Goal: Task Accomplishment & Management: Use online tool/utility

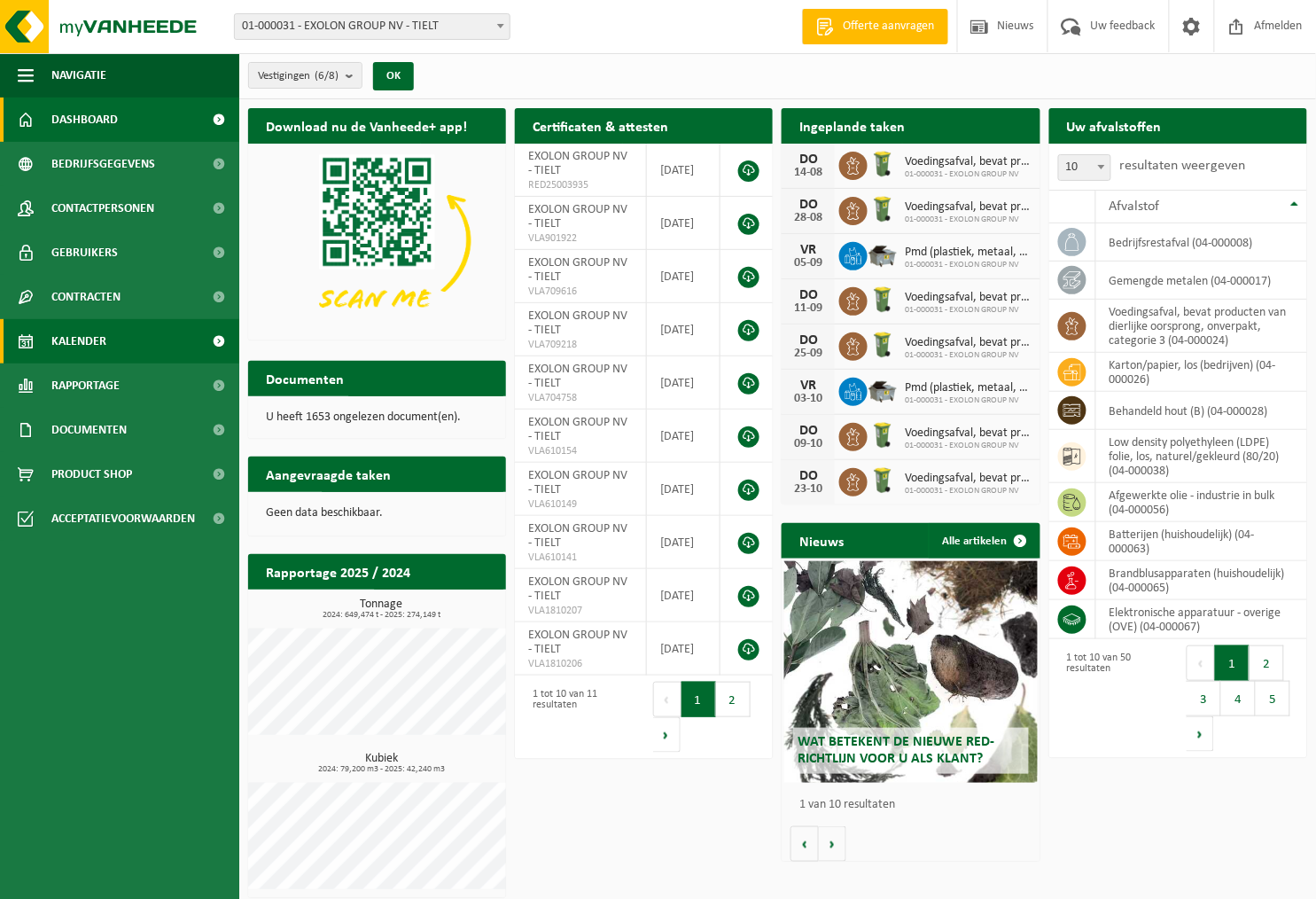
click at [103, 334] on span "Kalender" at bounding box center [79, 342] width 55 height 45
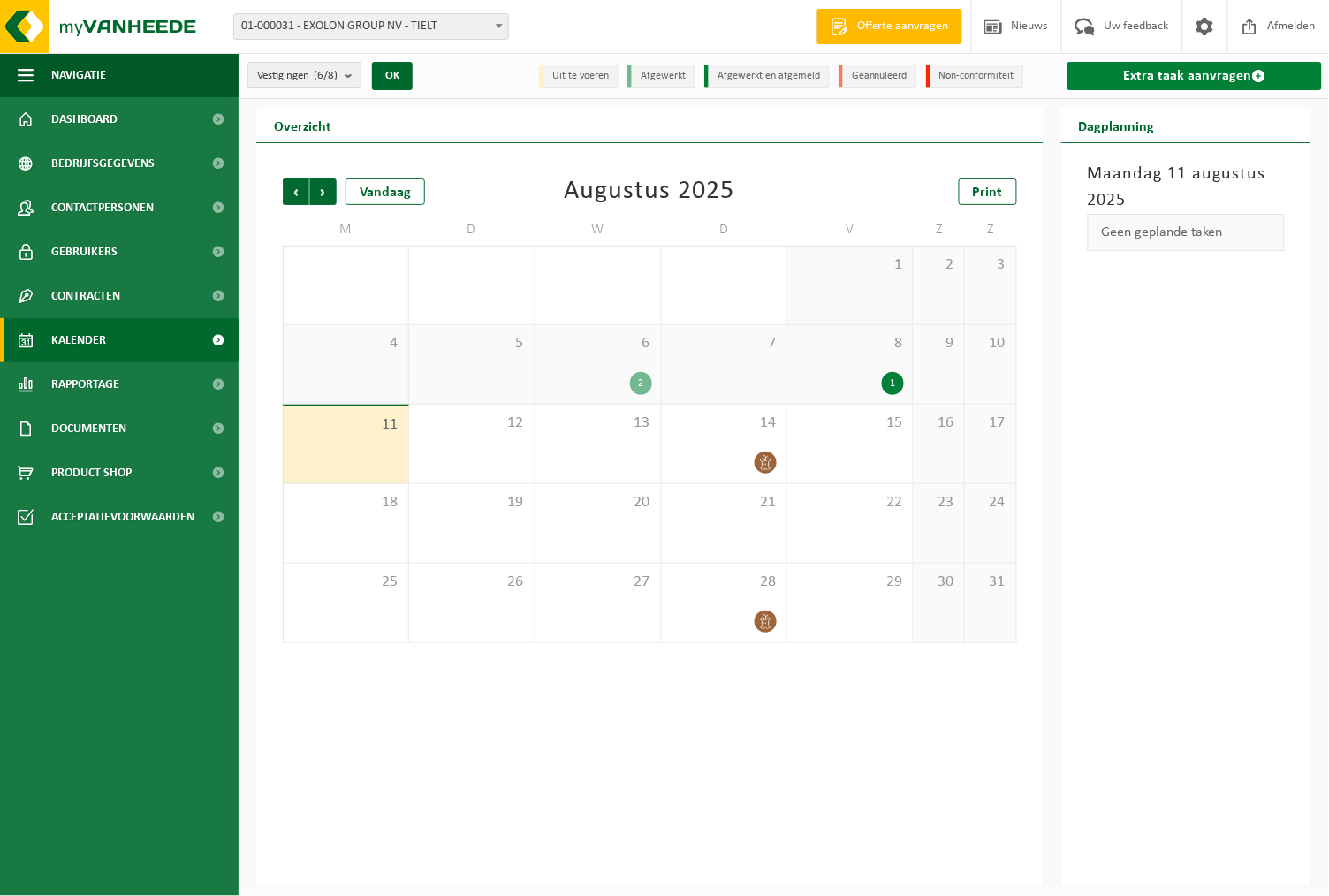
click at [1222, 73] on link "Extra taak aanvragen" at bounding box center [1195, 76] width 256 height 28
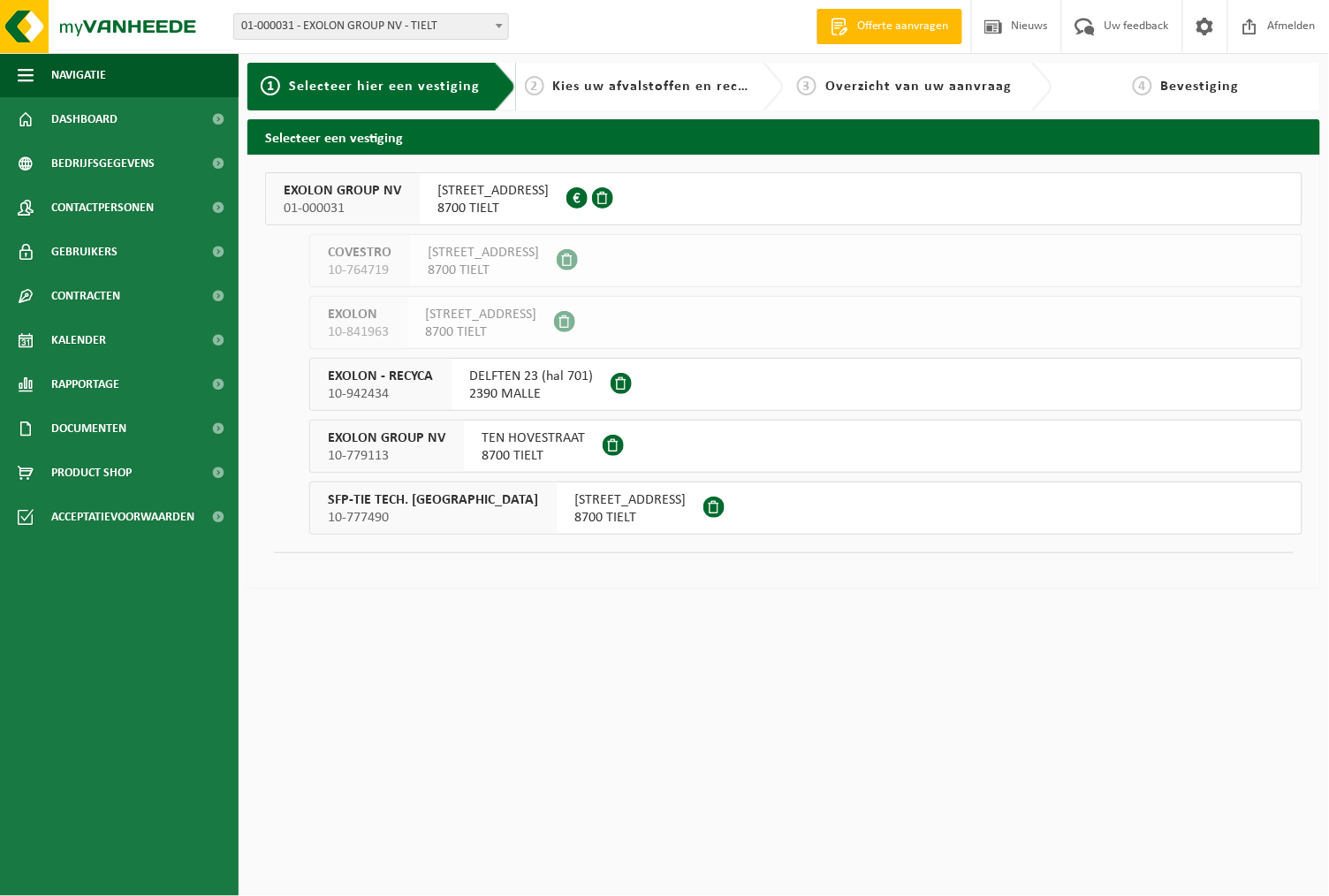
click at [351, 191] on span "EXOLON GROUP NV" at bounding box center [342, 191] width 117 height 18
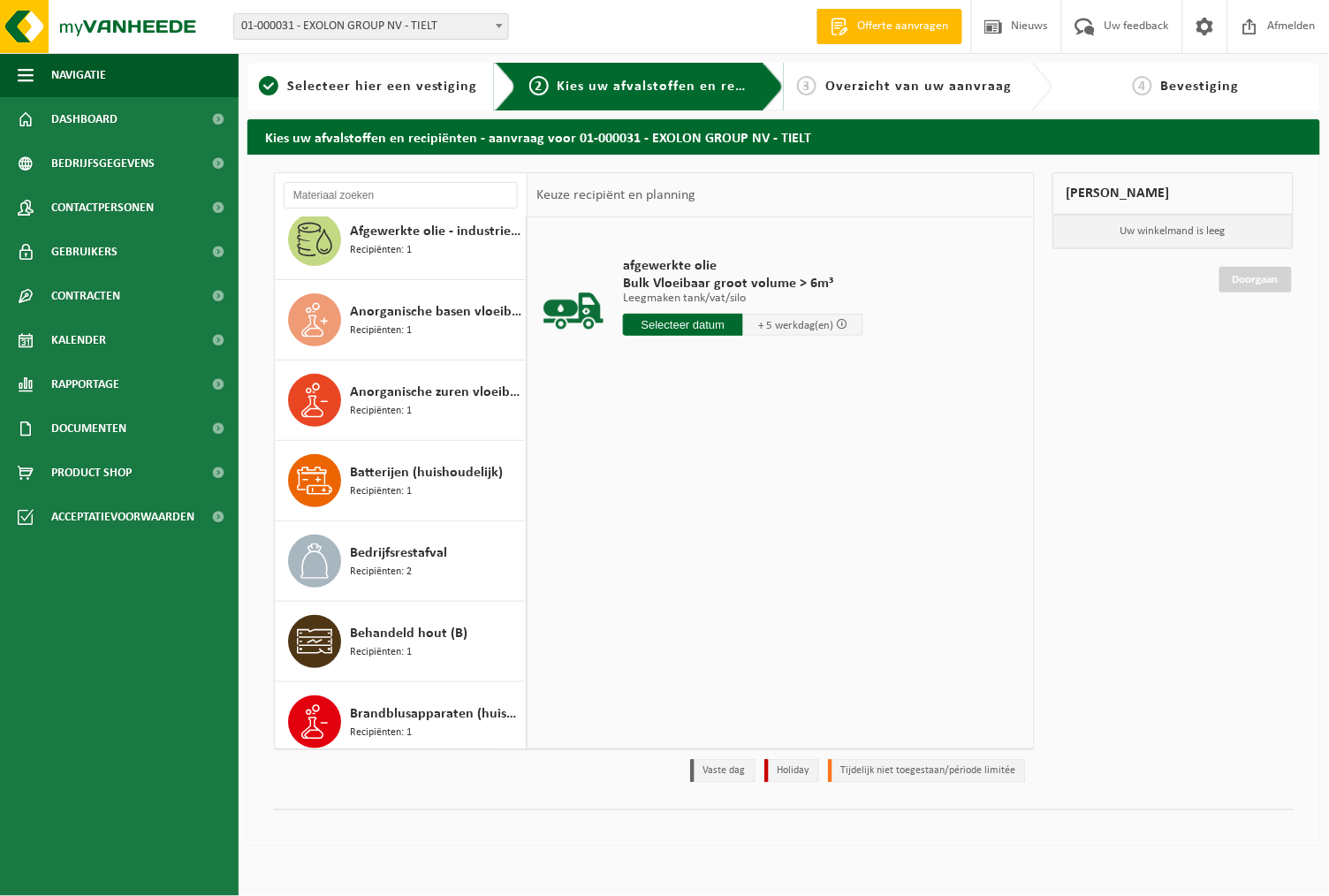
scroll to position [146, 0]
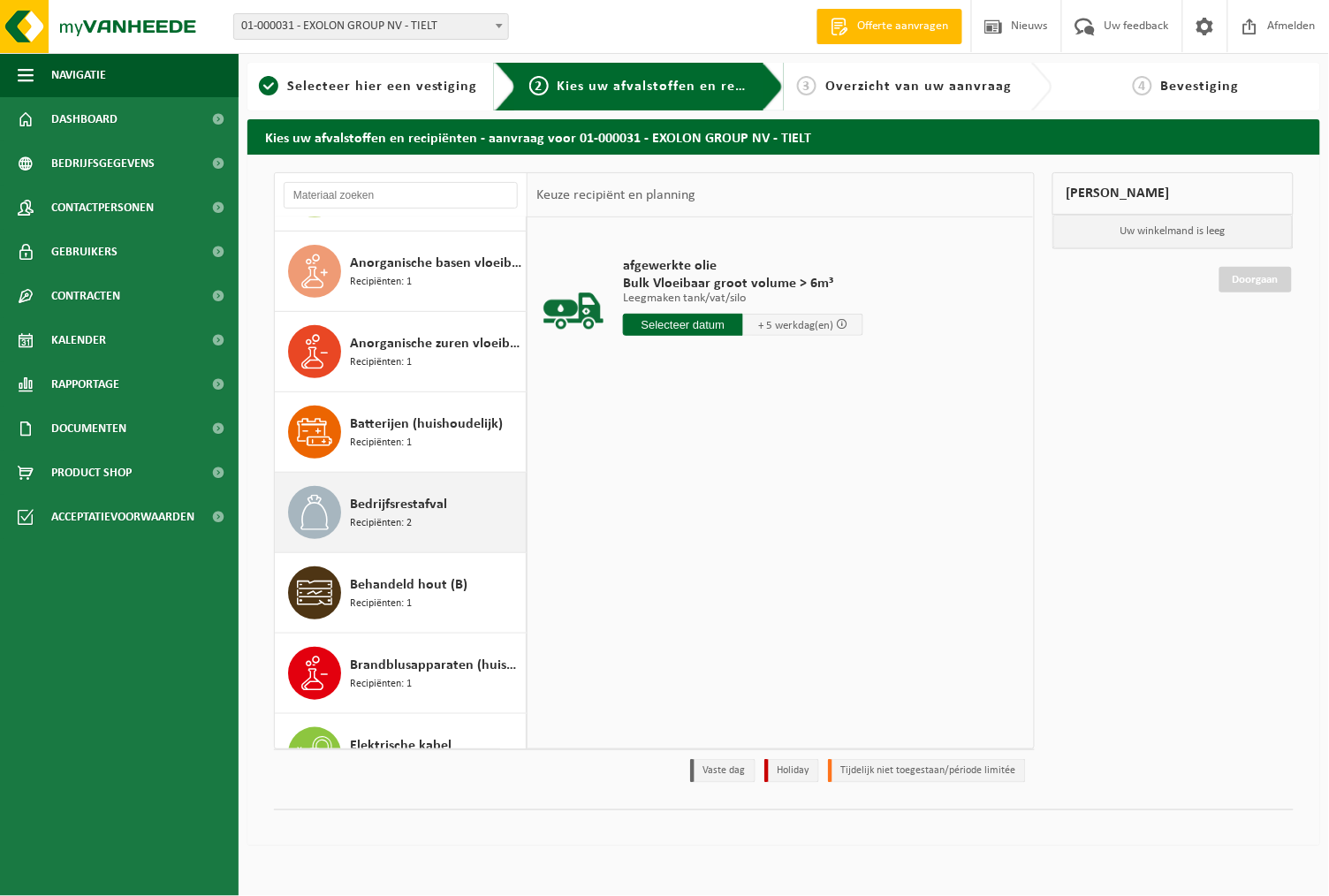
click at [383, 508] on span "Bedrijfsrestafval" at bounding box center [398, 505] width 98 height 21
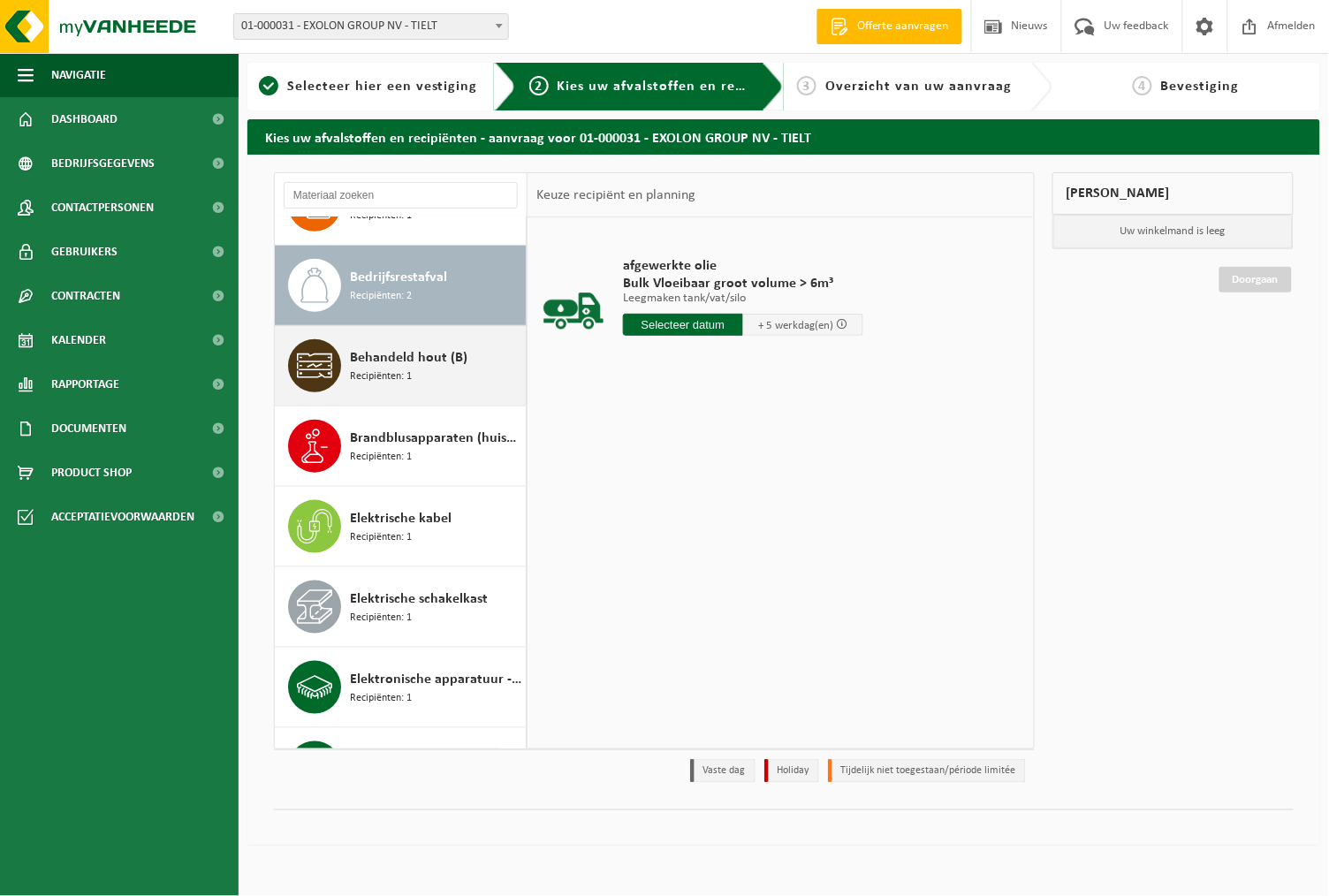
scroll to position [402, 0]
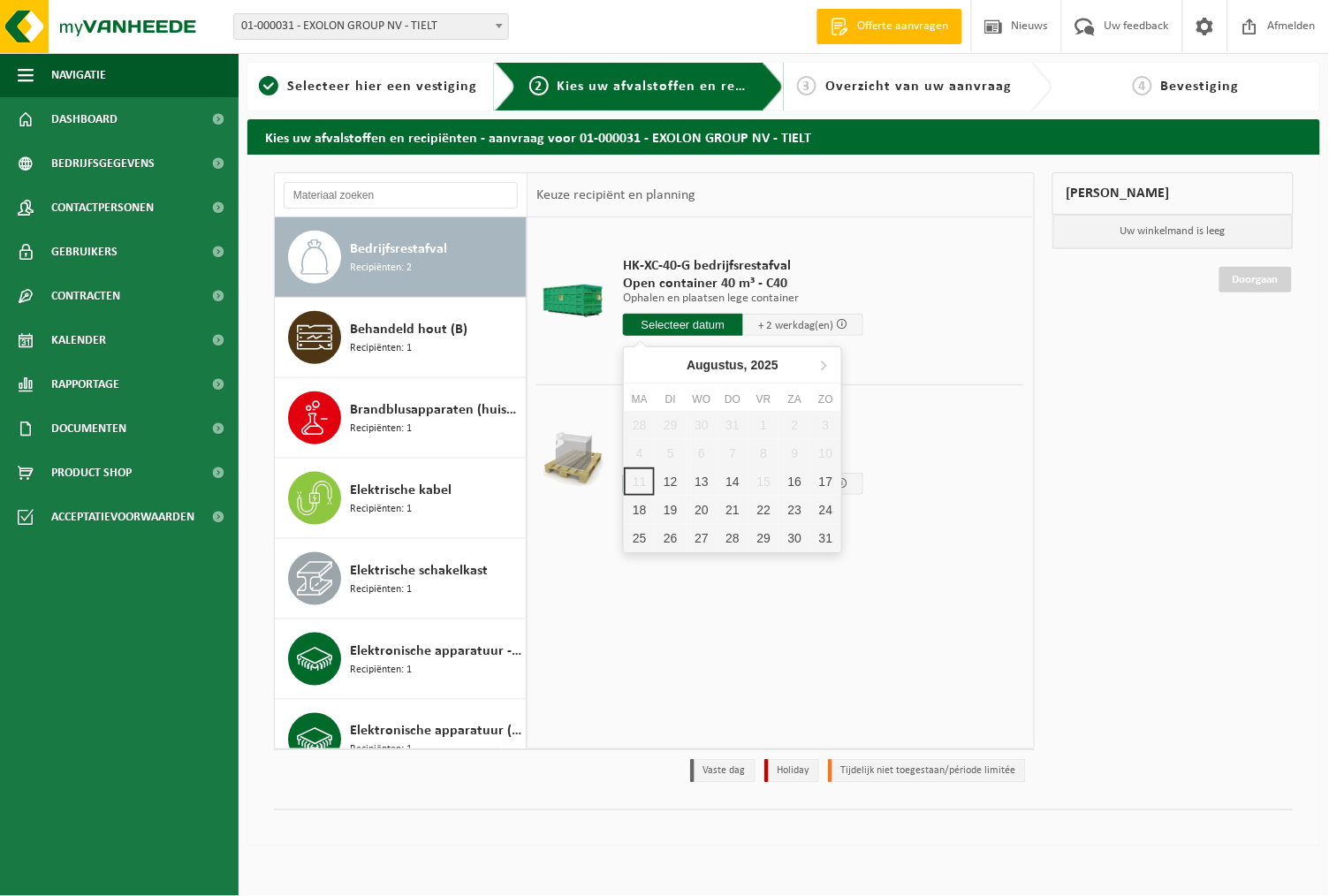
click at [649, 318] on input "text" at bounding box center [682, 325] width 120 height 22
click at [672, 482] on div "12" at bounding box center [670, 482] width 31 height 28
type input "Van 2025-08-12"
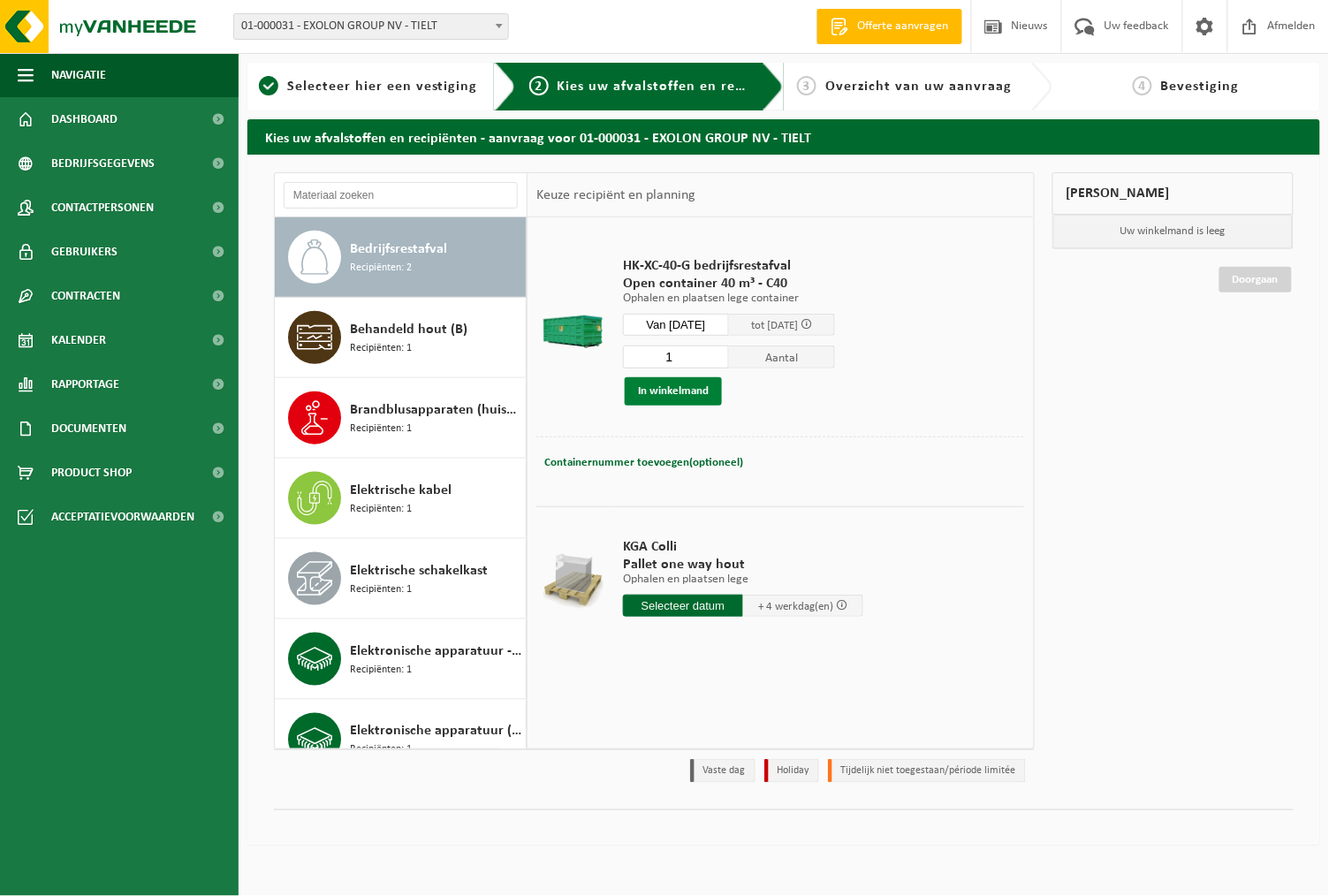
click at [683, 397] on button "In winkelmand" at bounding box center [673, 391] width 98 height 28
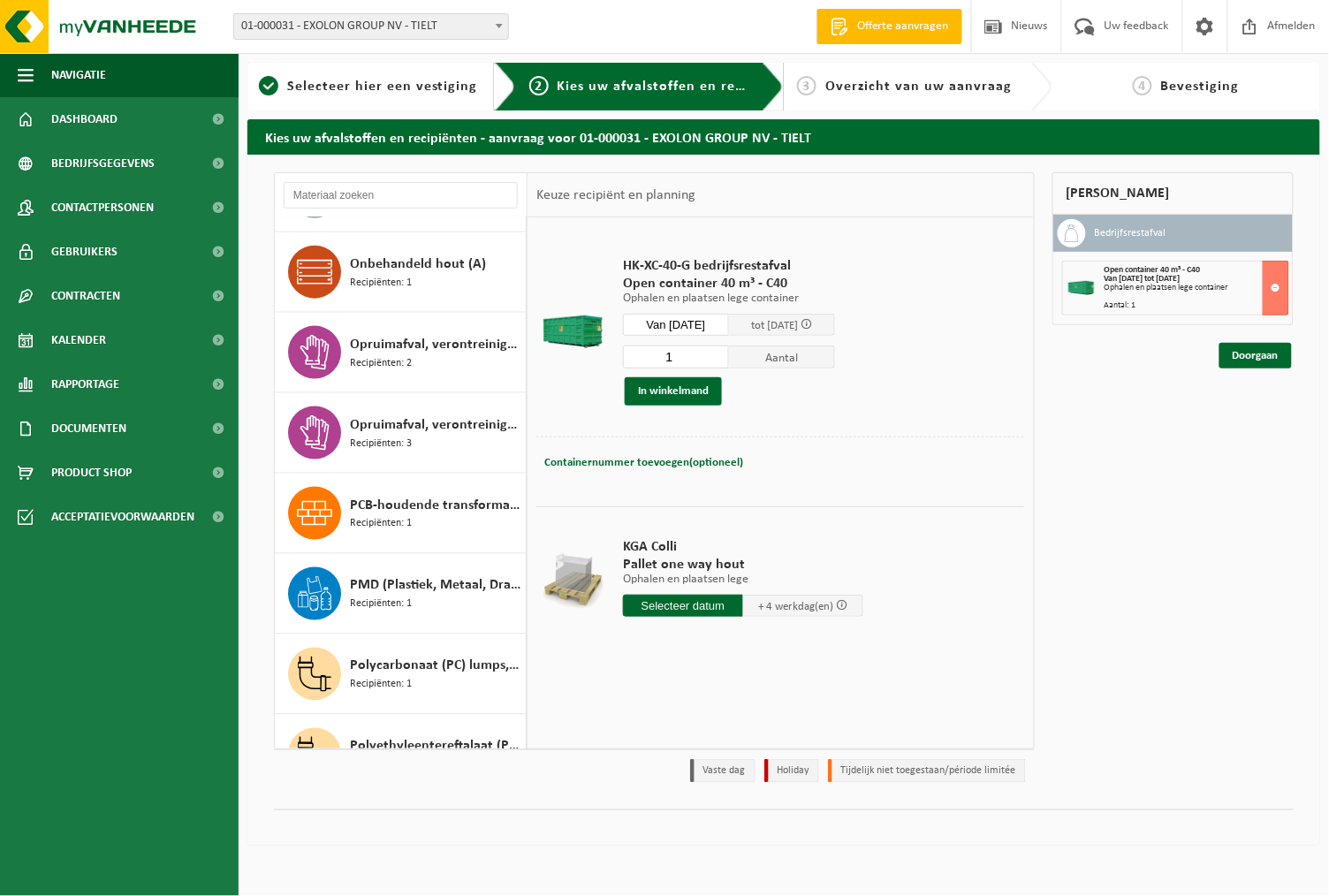
scroll to position [2611, 0]
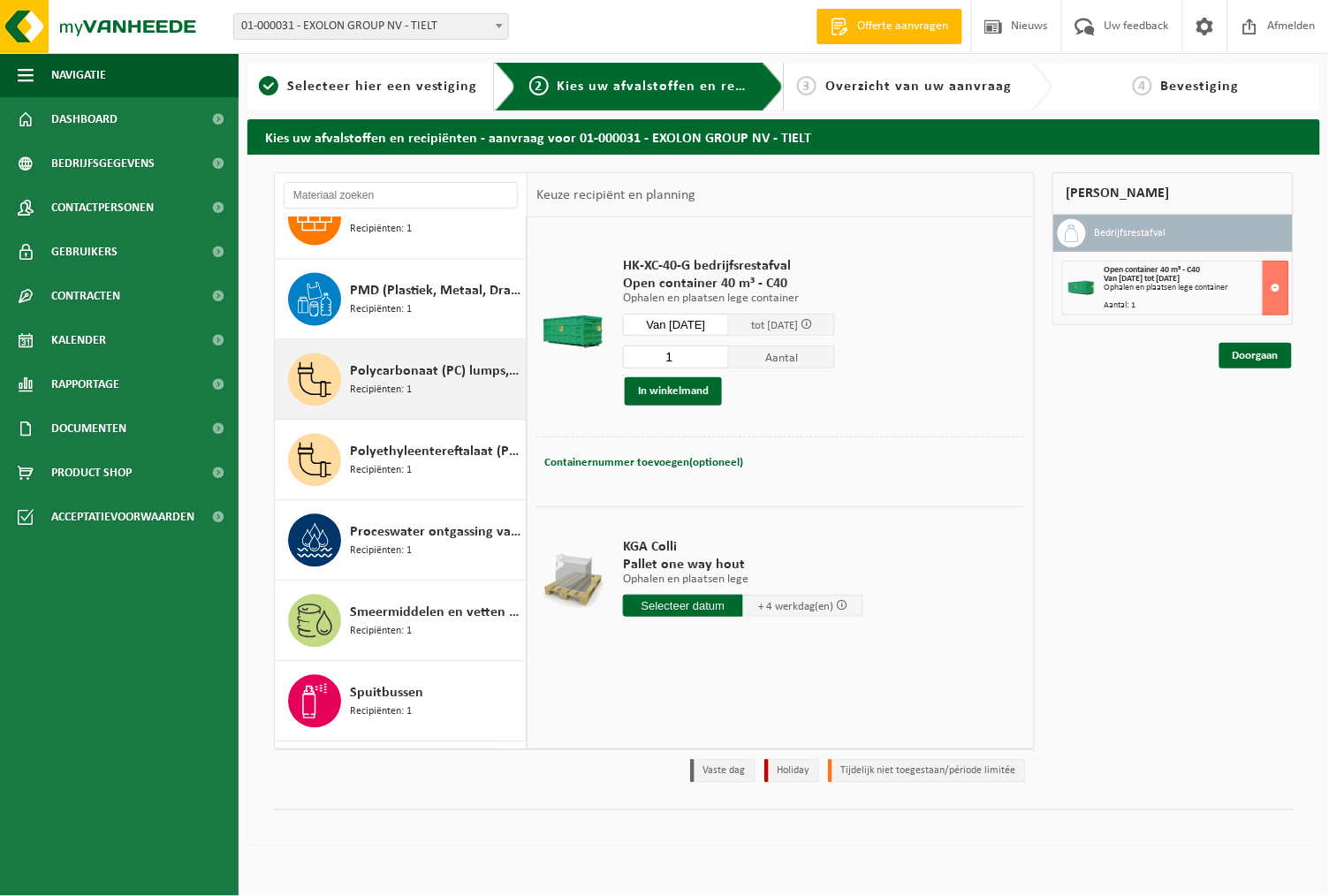
click at [411, 381] on span "Polycarbonaat (PC) lumps, naturel" at bounding box center [435, 372] width 171 height 21
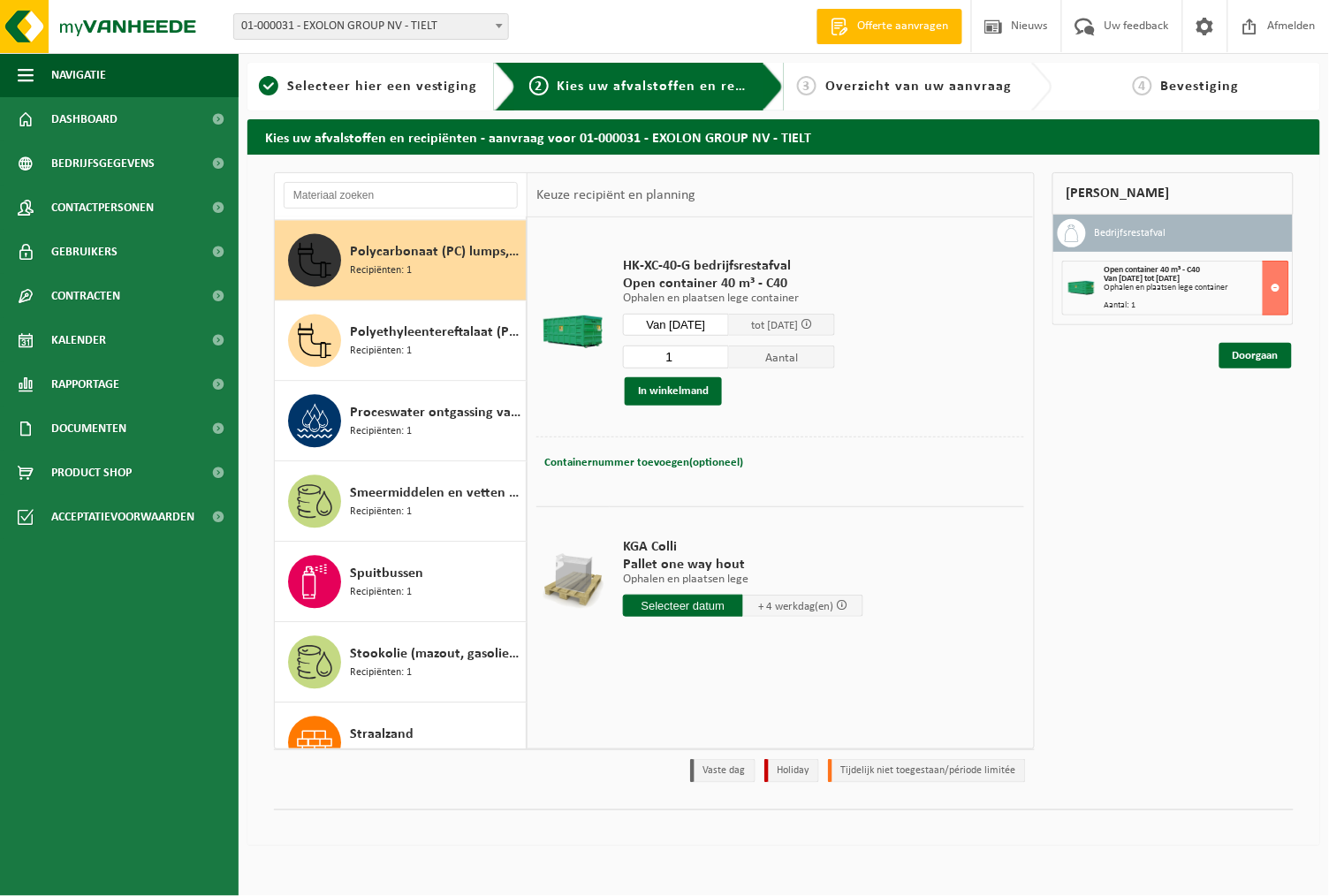
scroll to position [2739, 0]
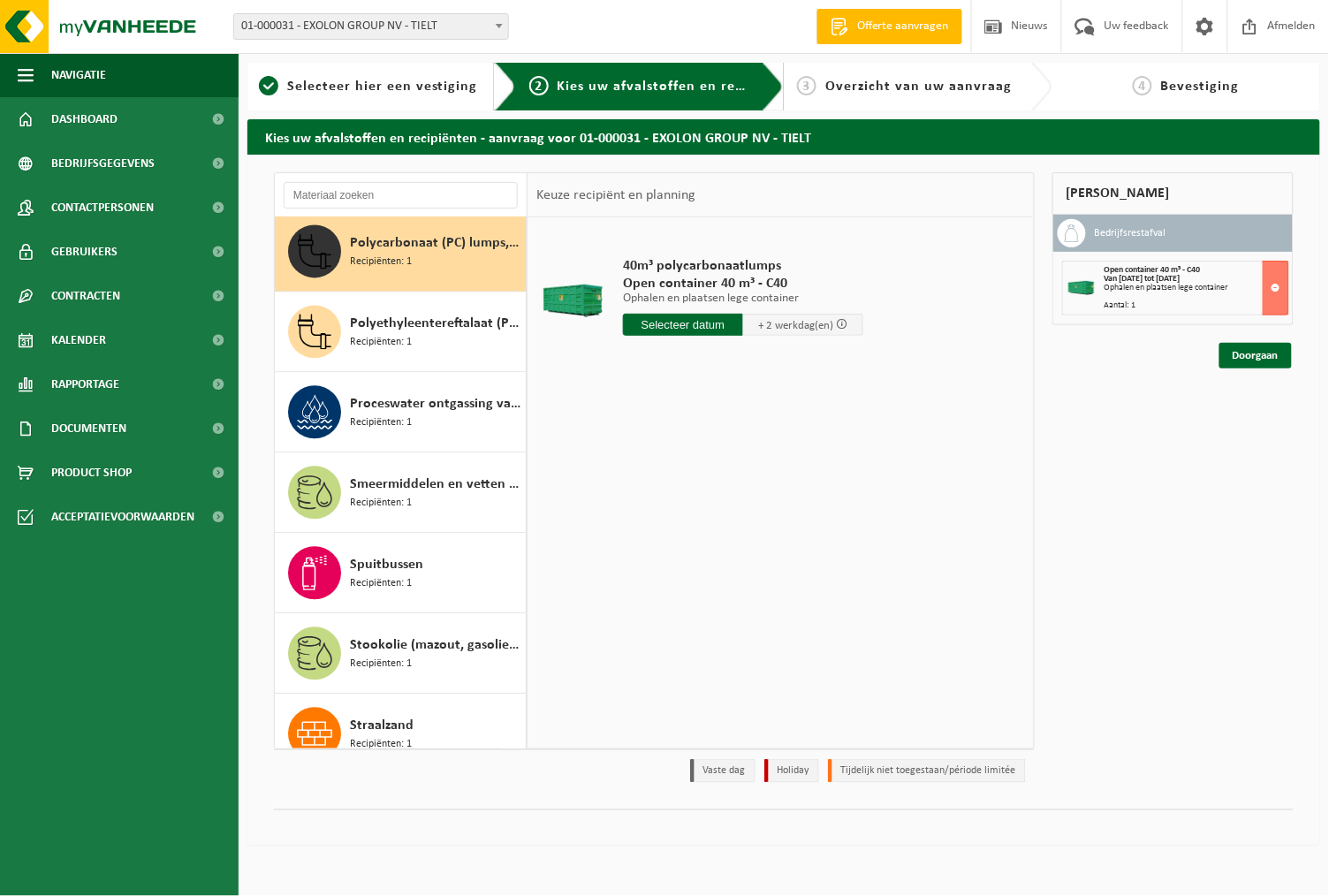
click at [649, 316] on input "text" at bounding box center [682, 325] width 120 height 22
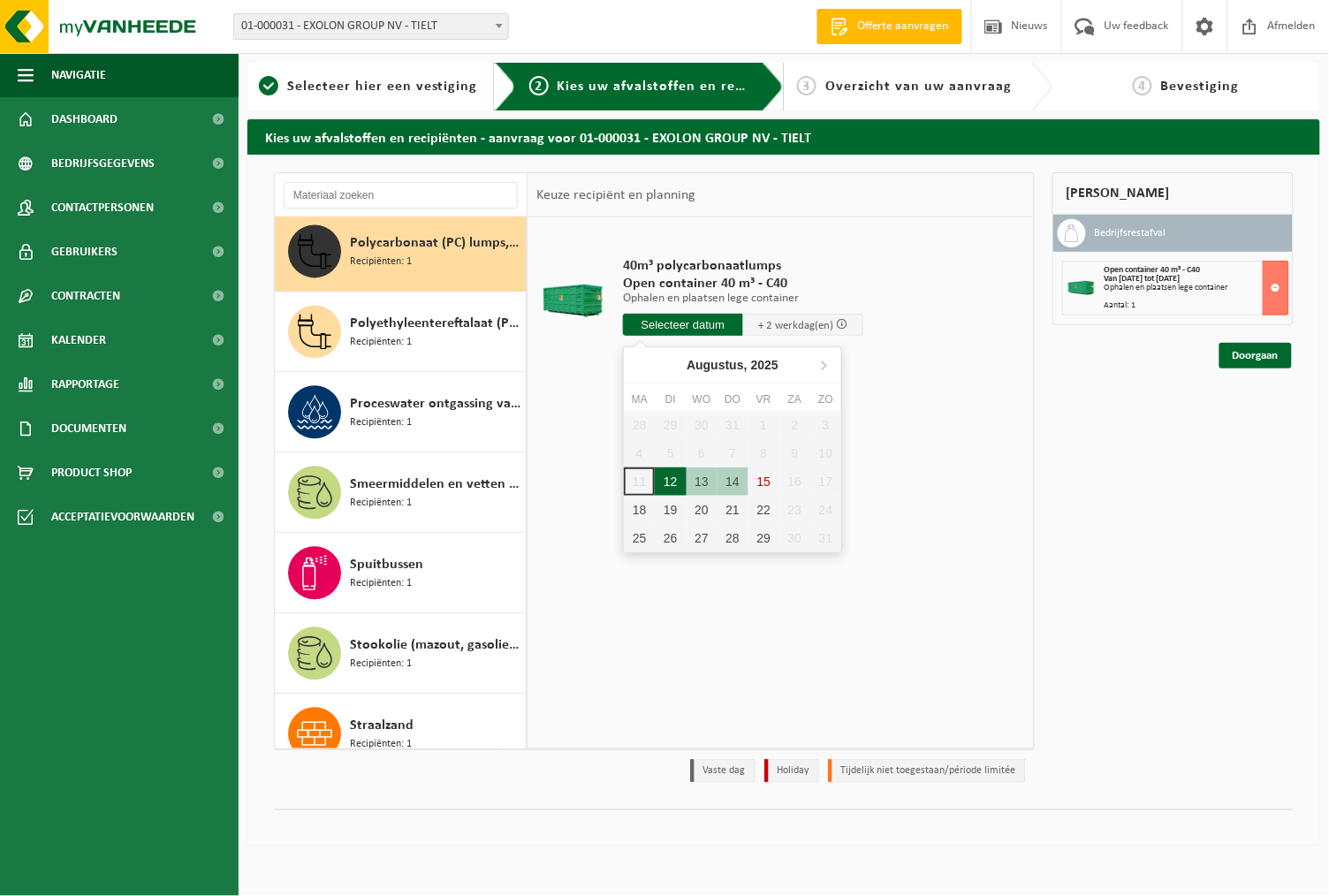
click at [666, 476] on div "12" at bounding box center [670, 482] width 31 height 28
type input "Van 2025-08-12"
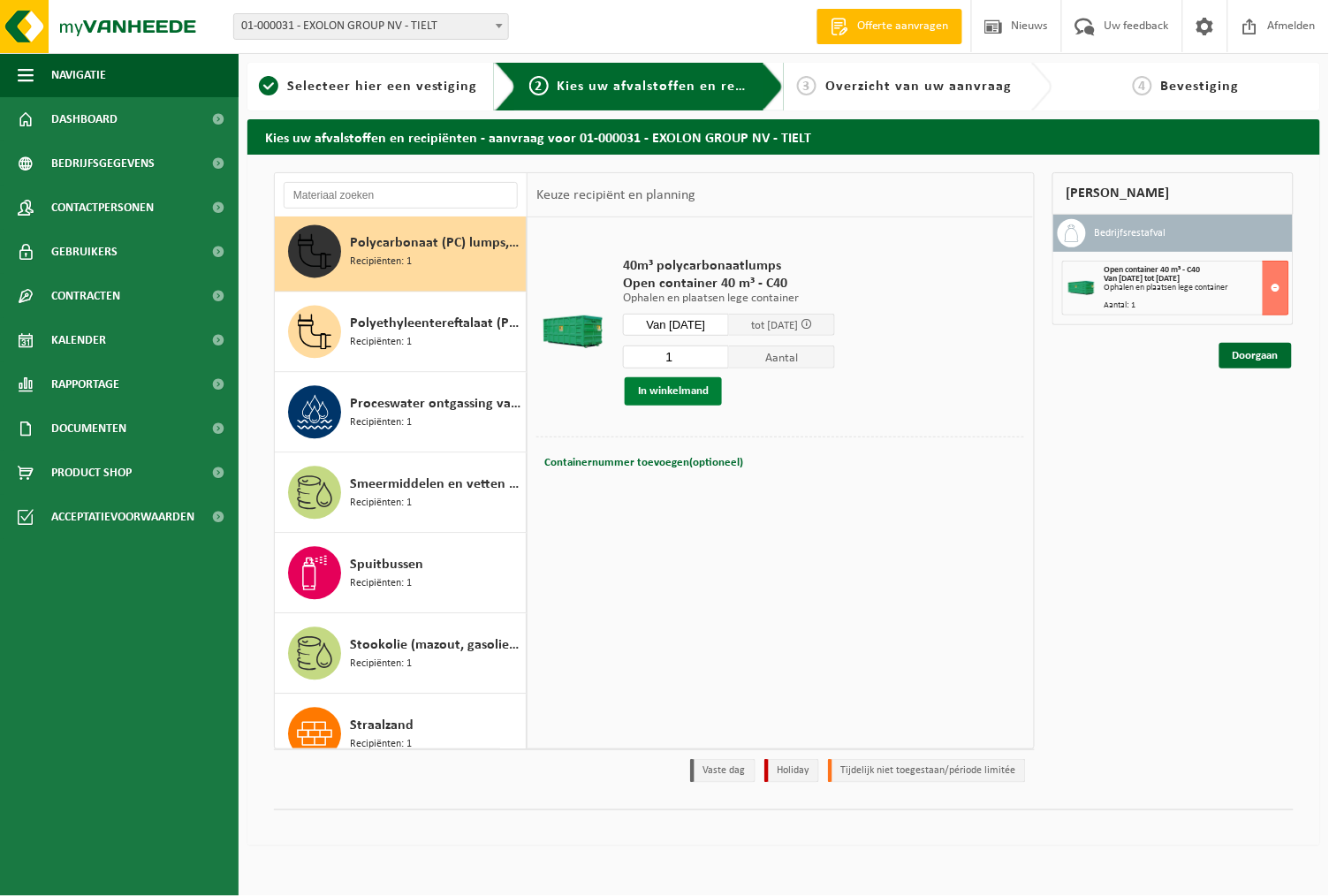
click at [689, 392] on button "In winkelmand" at bounding box center [673, 391] width 98 height 28
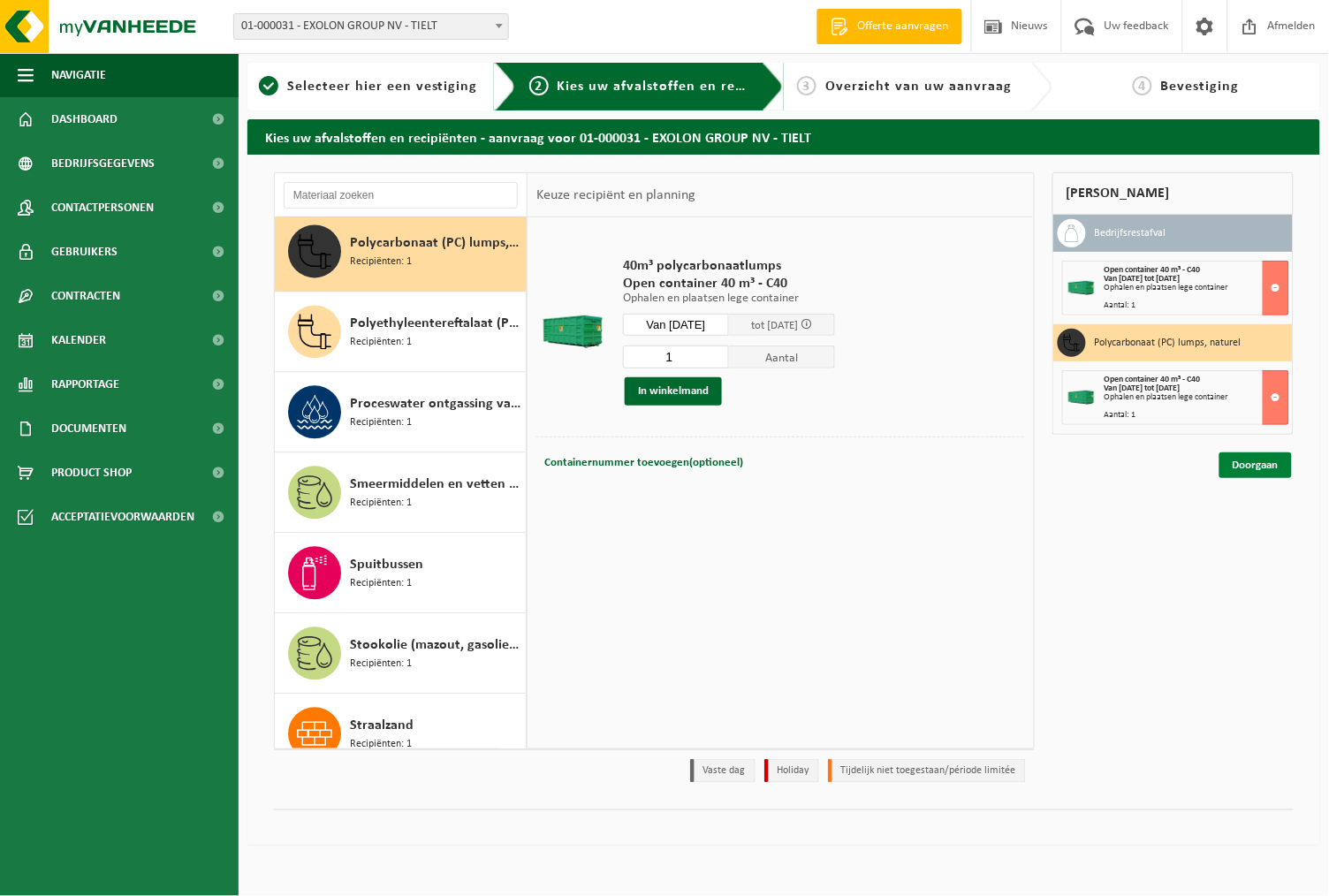
click at [1256, 460] on link "Doorgaan" at bounding box center [1255, 465] width 73 height 26
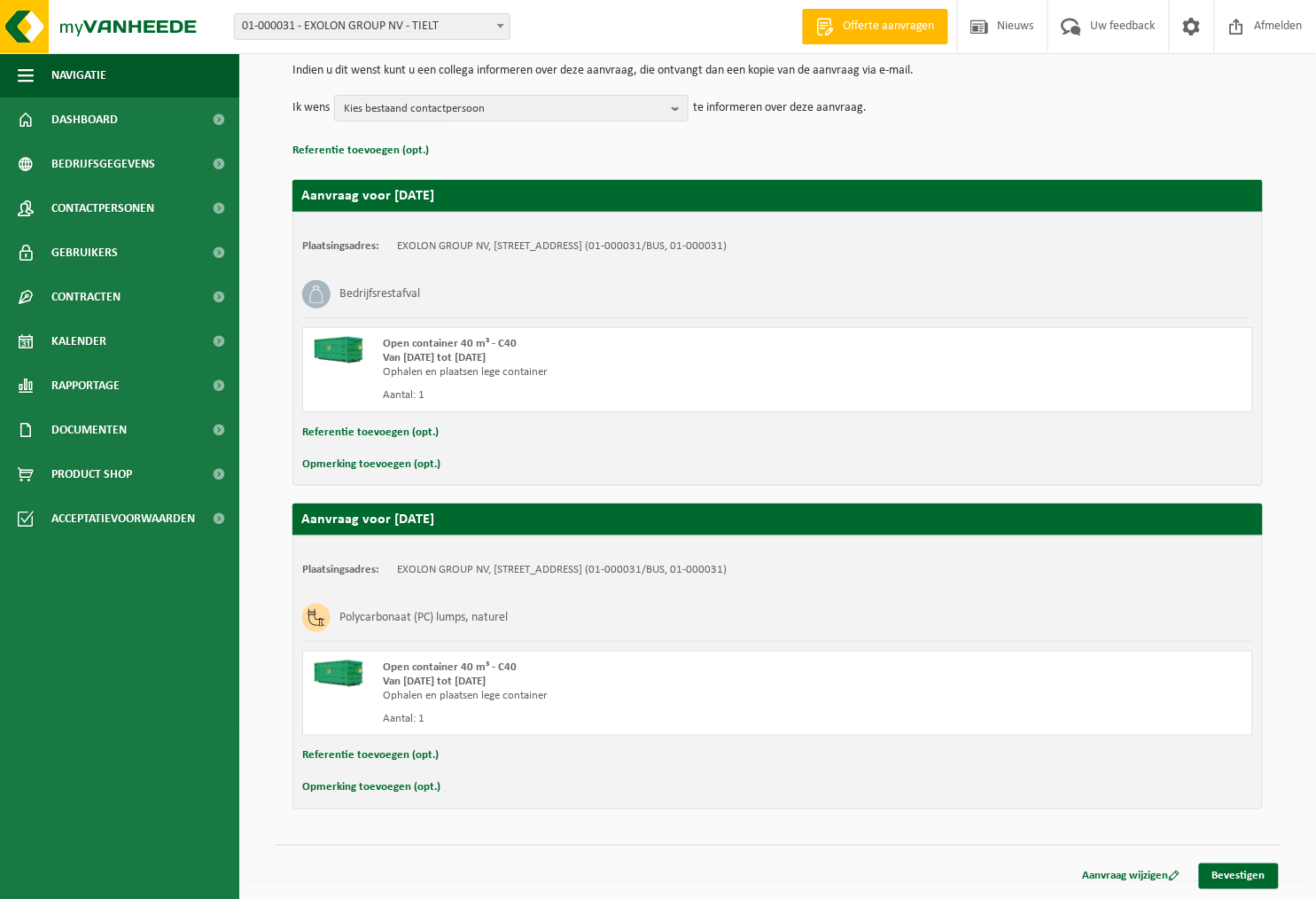
scroll to position [178, 0]
click at [1237, 868] on link "Bevestigen" at bounding box center [1239, 876] width 80 height 26
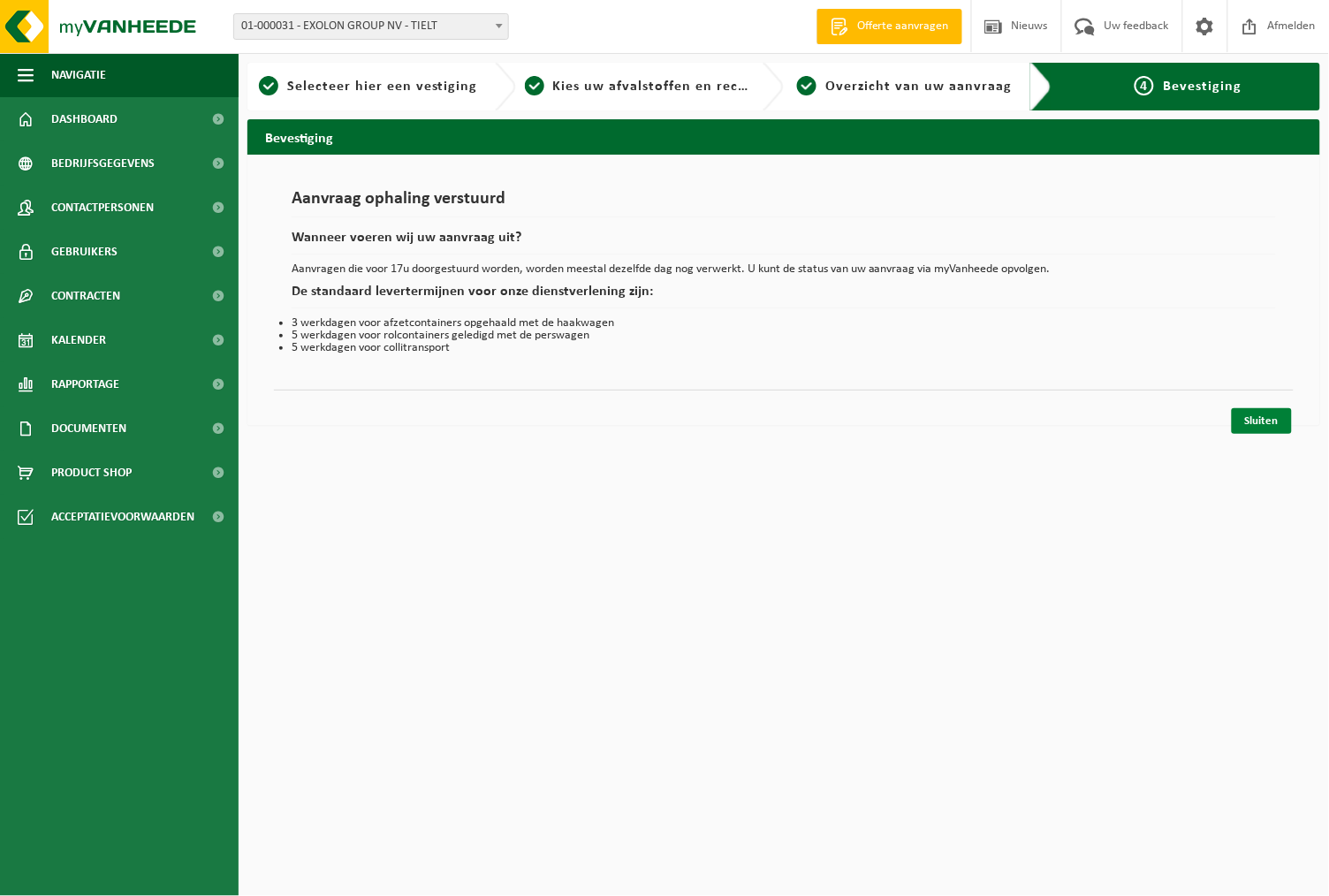
click at [1279, 418] on link "Sluiten" at bounding box center [1262, 420] width 60 height 26
